Goal: Task Accomplishment & Management: Manage account settings

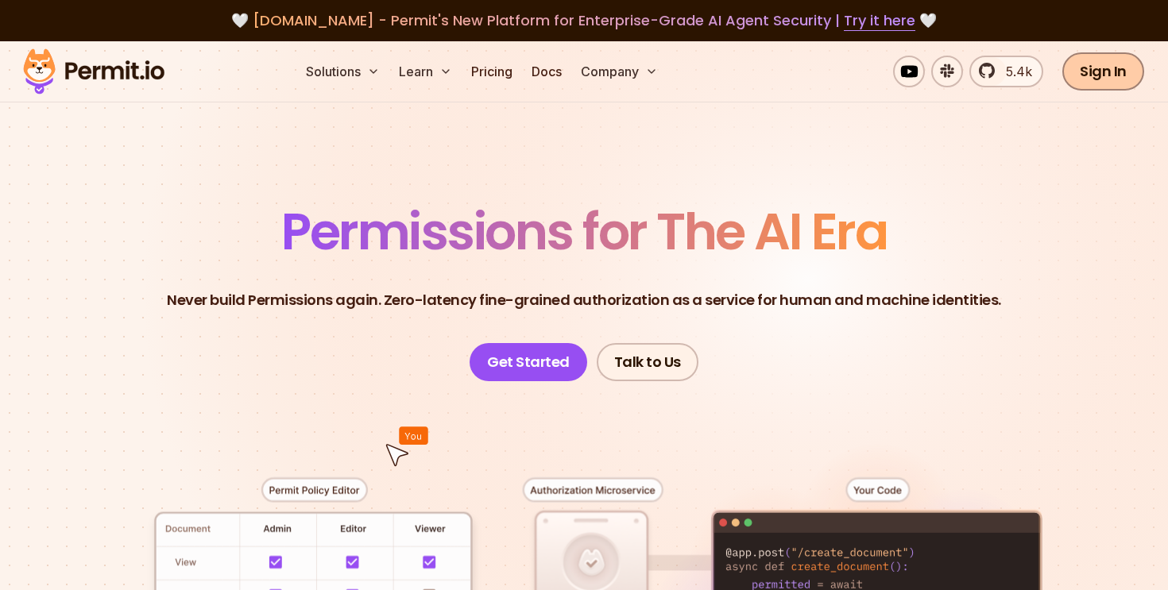
click at [1093, 65] on link "Sign In" at bounding box center [1104, 71] width 82 height 38
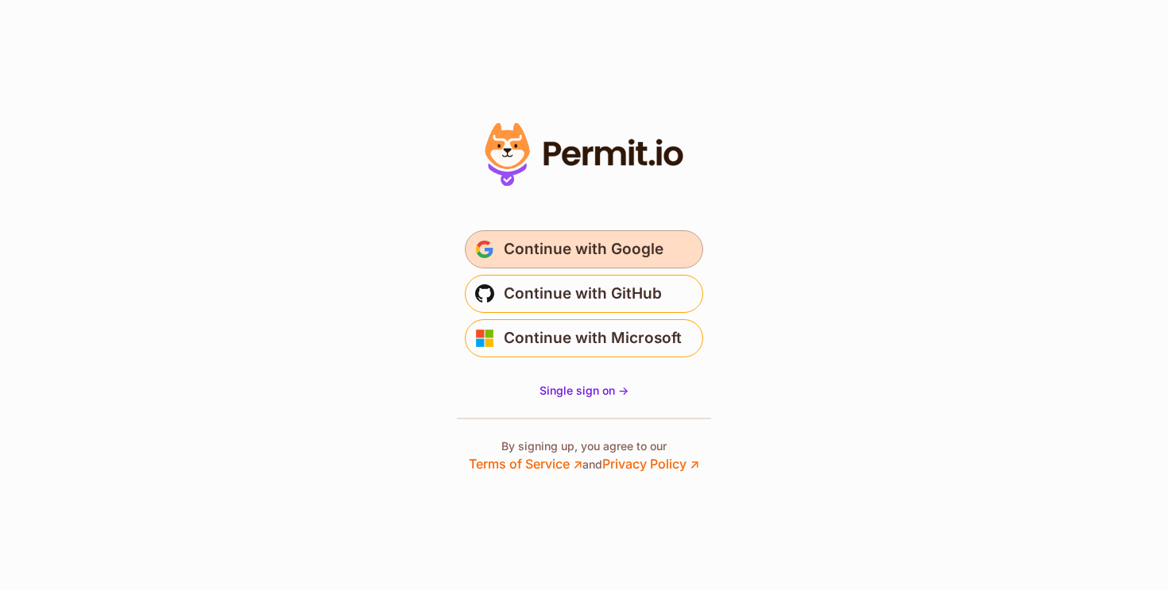
click at [619, 253] on span "Continue with Google" at bounding box center [584, 249] width 160 height 25
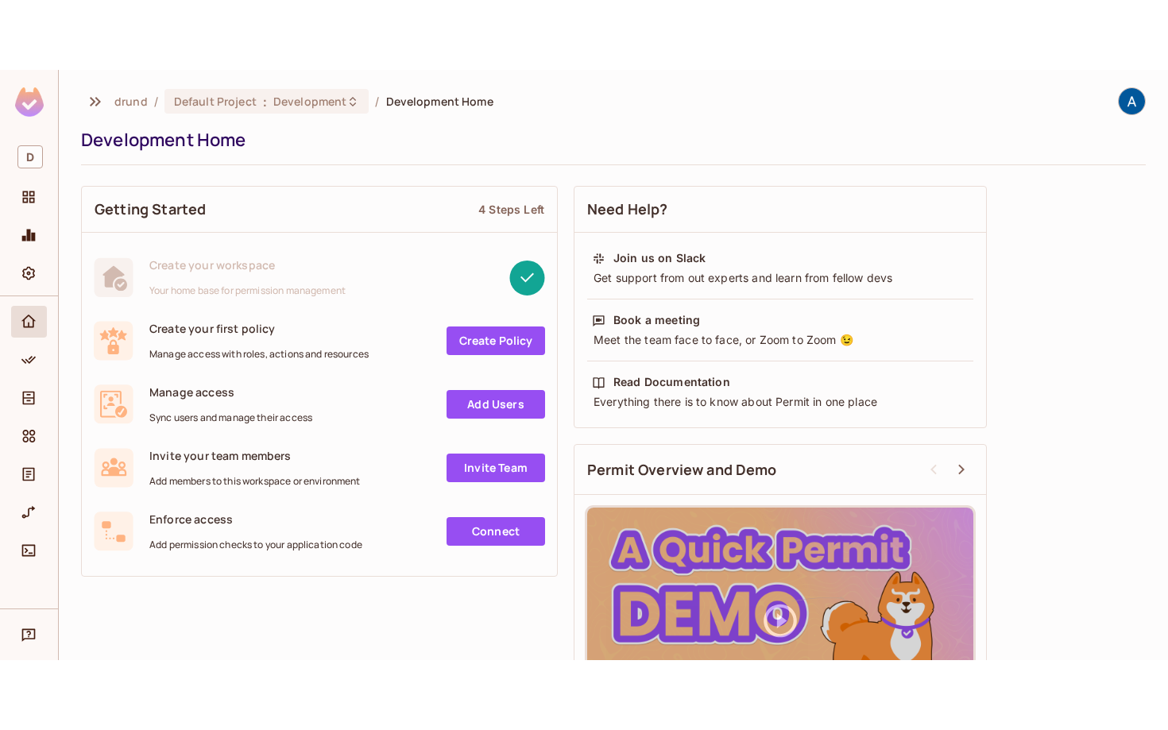
scroll to position [100, 0]
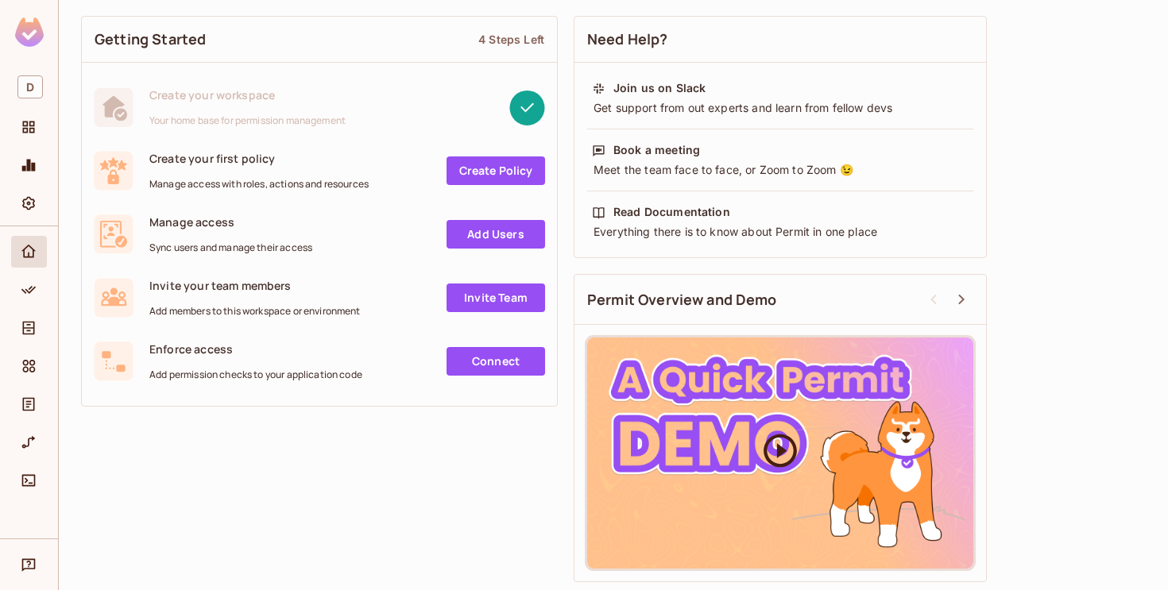
click at [772, 448] on icon at bounding box center [781, 451] width 40 height 40
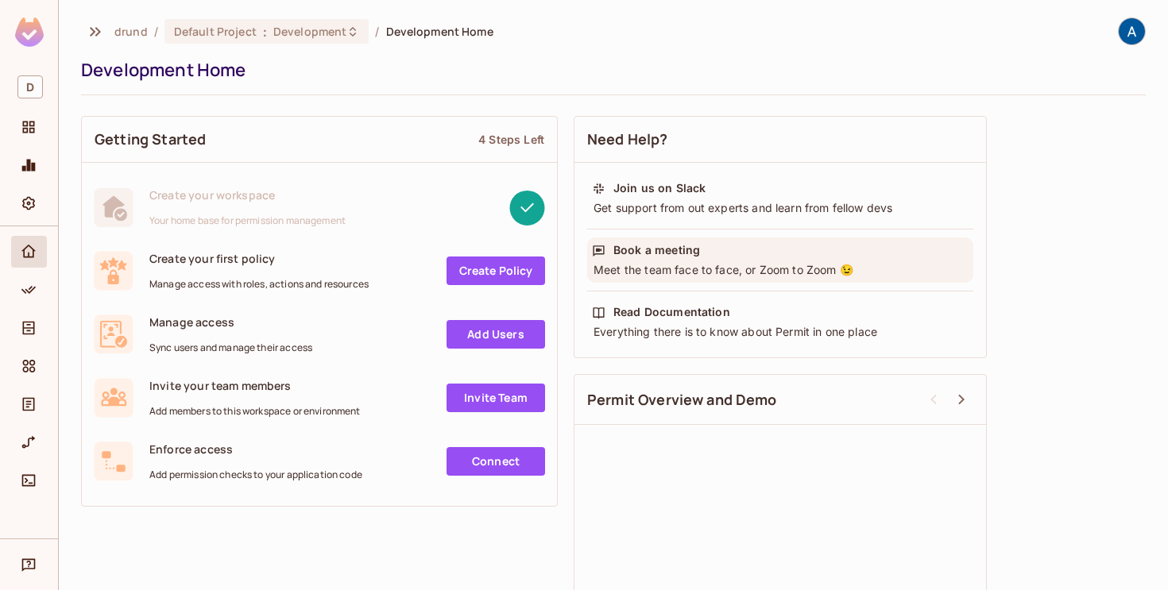
scroll to position [106, 0]
